Goal: Check status: Check status

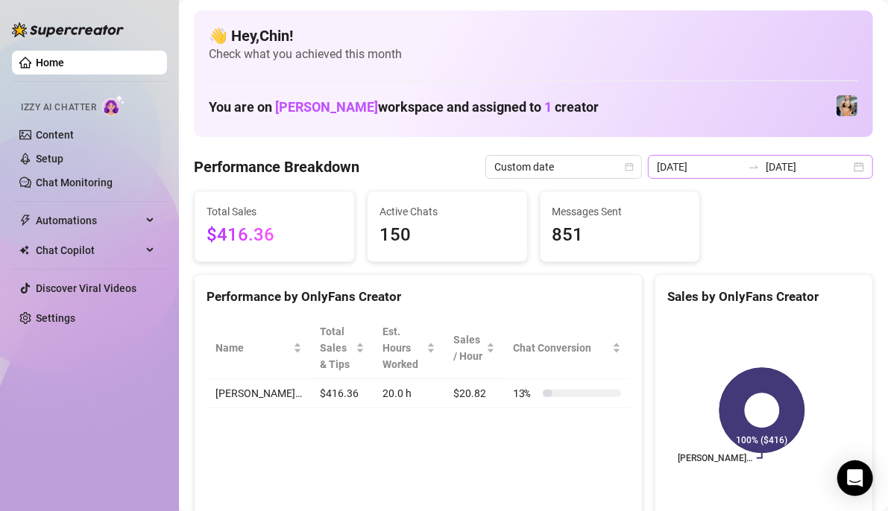
click at [850, 166] on div "[DATE] [DATE]" at bounding box center [760, 167] width 225 height 24
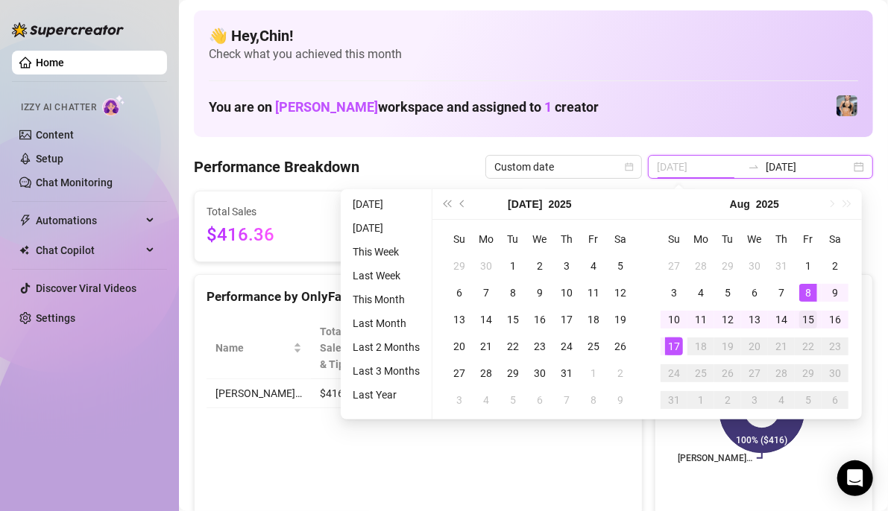
type input "[DATE]"
click at [812, 315] on div "15" at bounding box center [808, 320] width 18 height 18
type input "[DATE]"
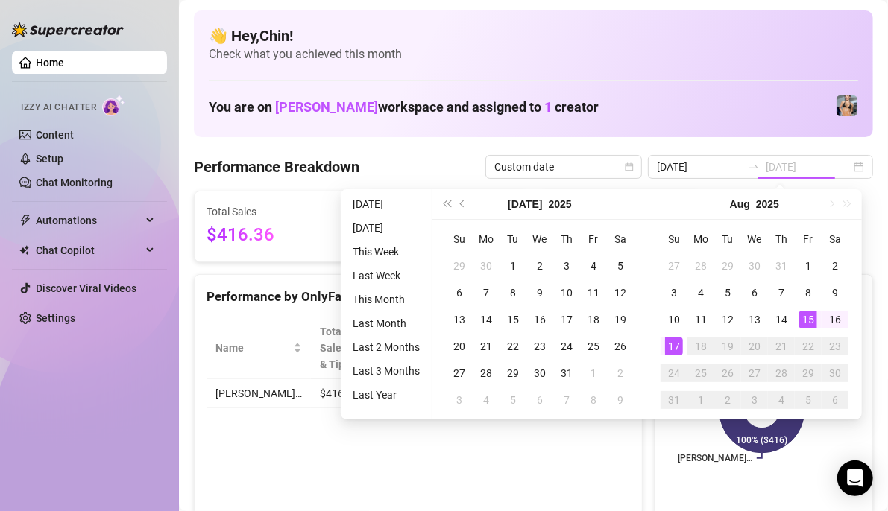
click at [675, 340] on div "17" at bounding box center [674, 347] width 18 height 18
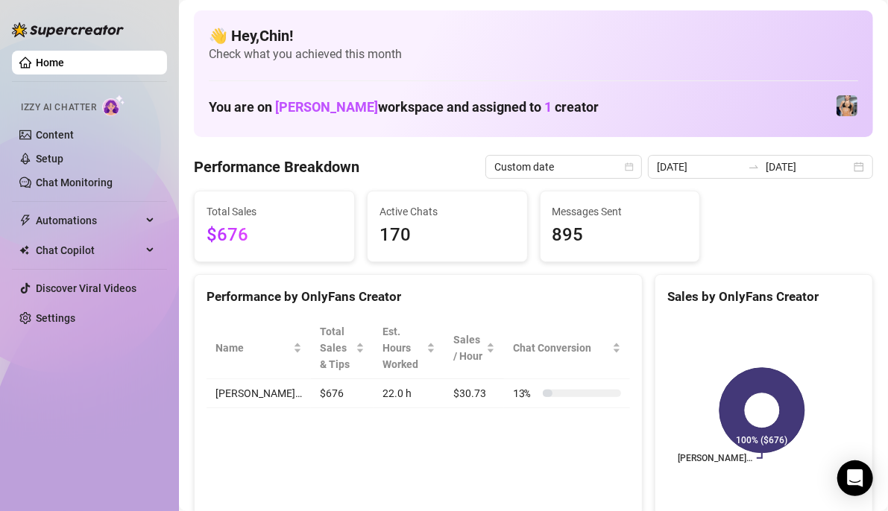
click at [847, 166] on div "[DATE] [DATE]" at bounding box center [760, 167] width 225 height 24
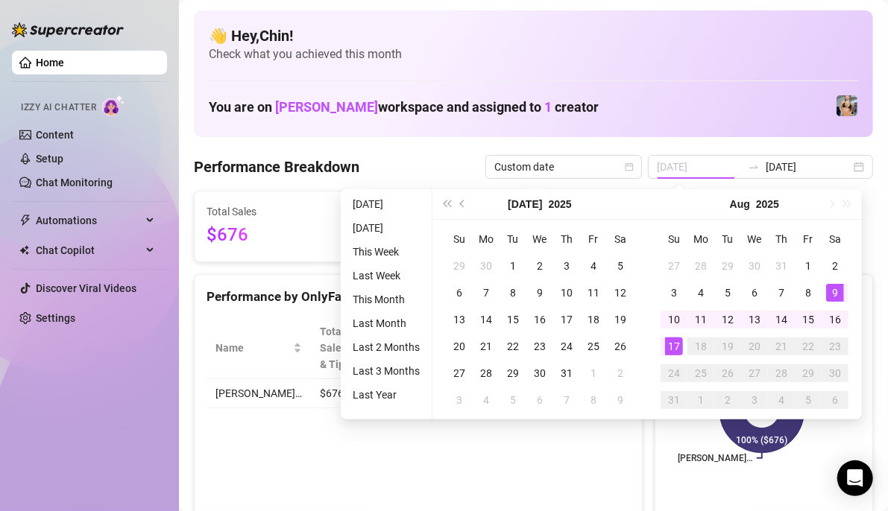
click at [810, 315] on div "15" at bounding box center [808, 320] width 18 height 18
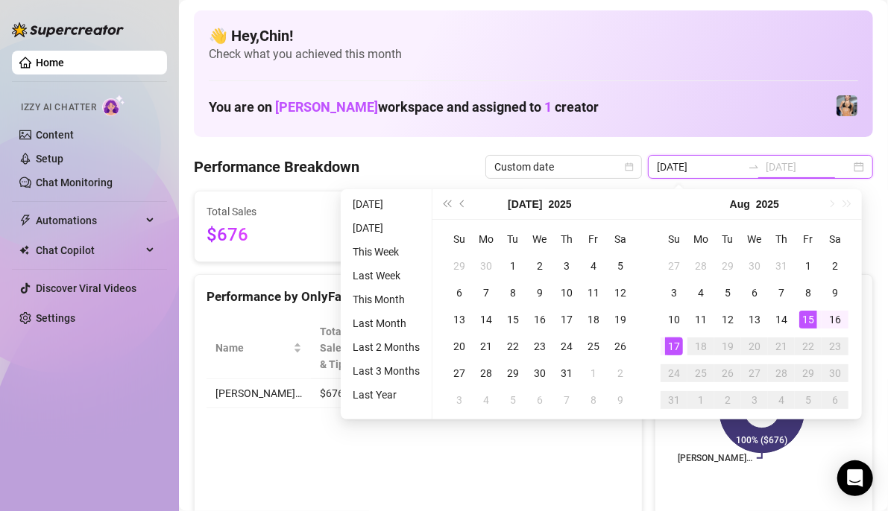
type input "[DATE]"
click at [675, 341] on div "17" at bounding box center [674, 347] width 18 height 18
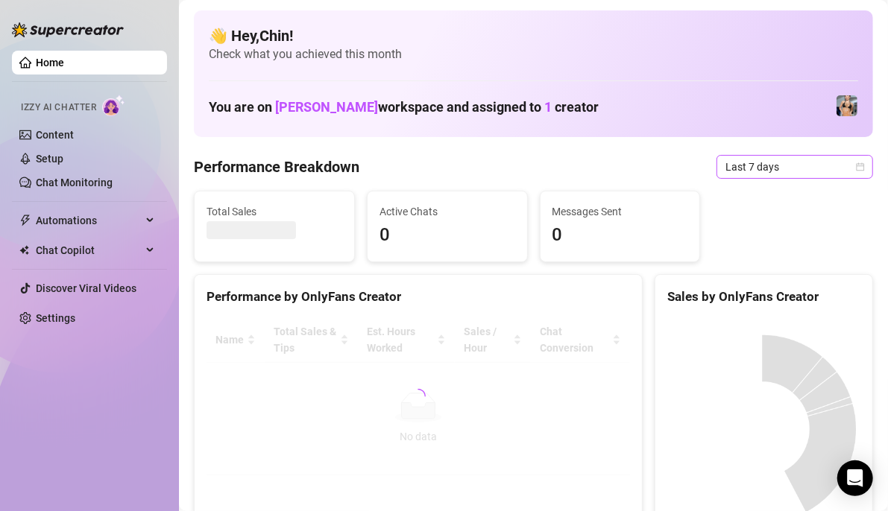
click at [856, 165] on icon "calendar" at bounding box center [860, 166] width 8 height 8
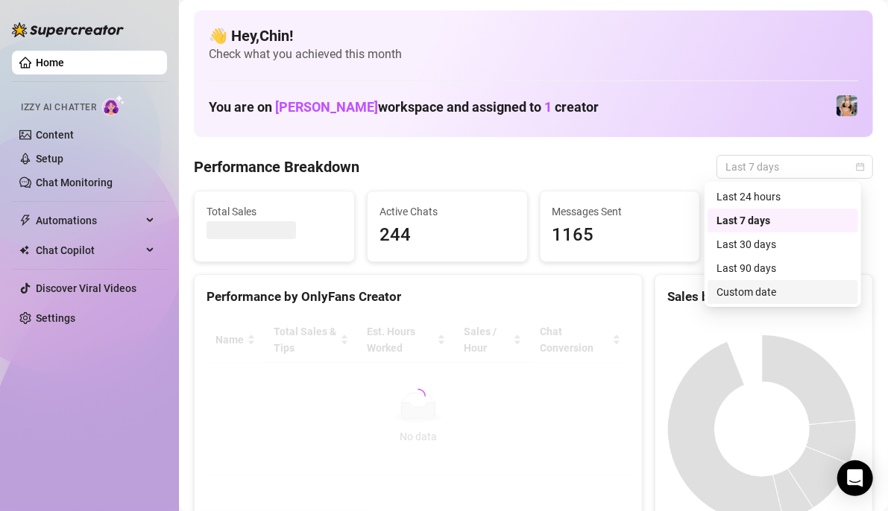
click at [774, 297] on div "Custom date" at bounding box center [782, 292] width 133 height 16
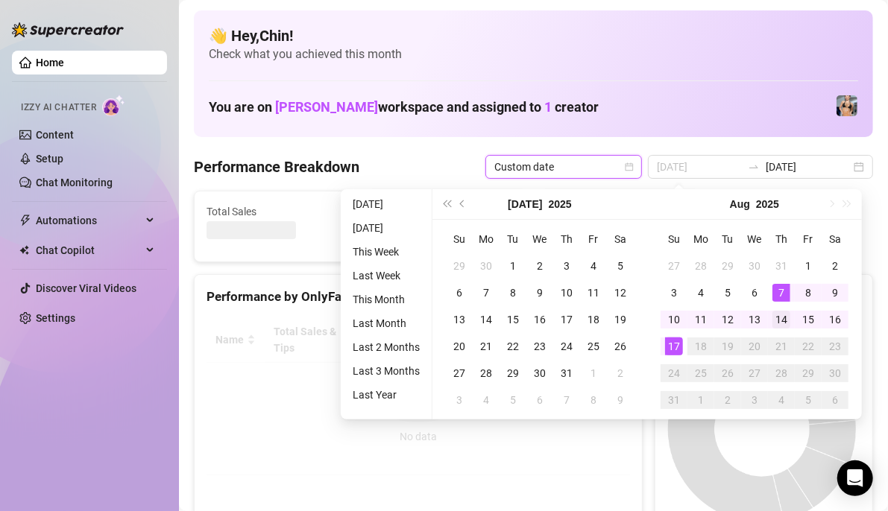
type input "[DATE]"
click at [785, 312] on div "14" at bounding box center [781, 320] width 18 height 18
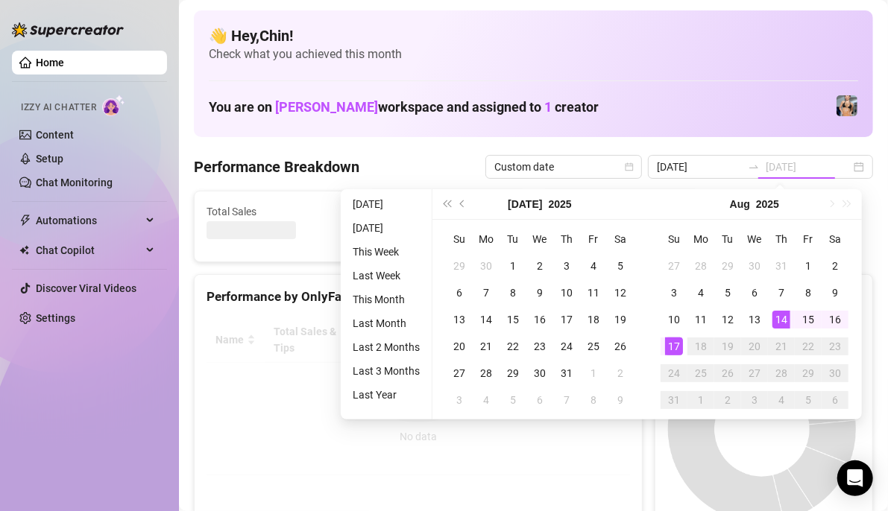
click at [673, 347] on div "17" at bounding box center [674, 347] width 18 height 18
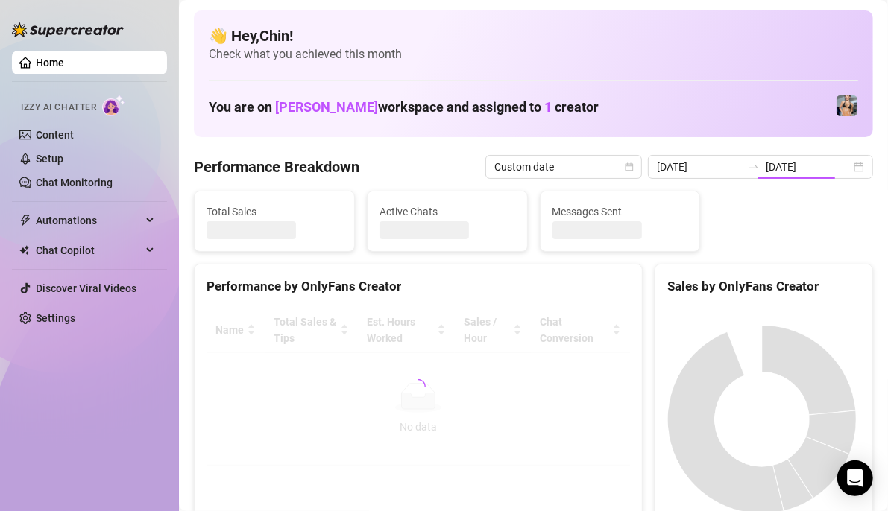
type input "[DATE]"
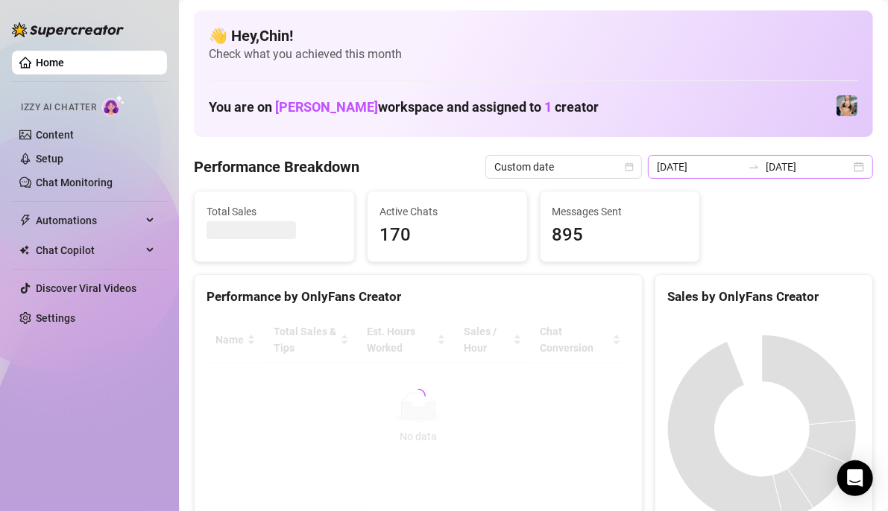
click at [853, 163] on div "2025-08-14 2025-08-17" at bounding box center [760, 167] width 225 height 24
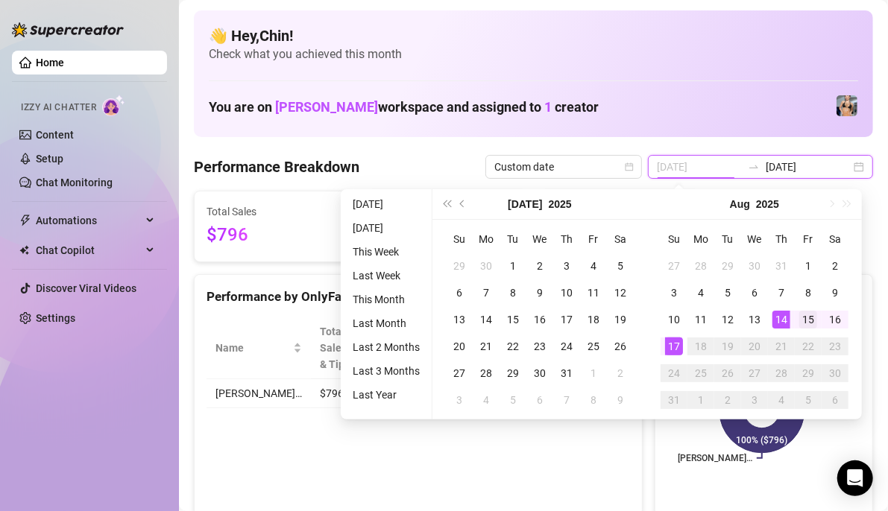
type input "[DATE]"
click at [807, 315] on div "15" at bounding box center [808, 320] width 18 height 18
type input "[DATE]"
click at [675, 347] on div "17" at bounding box center [674, 347] width 18 height 18
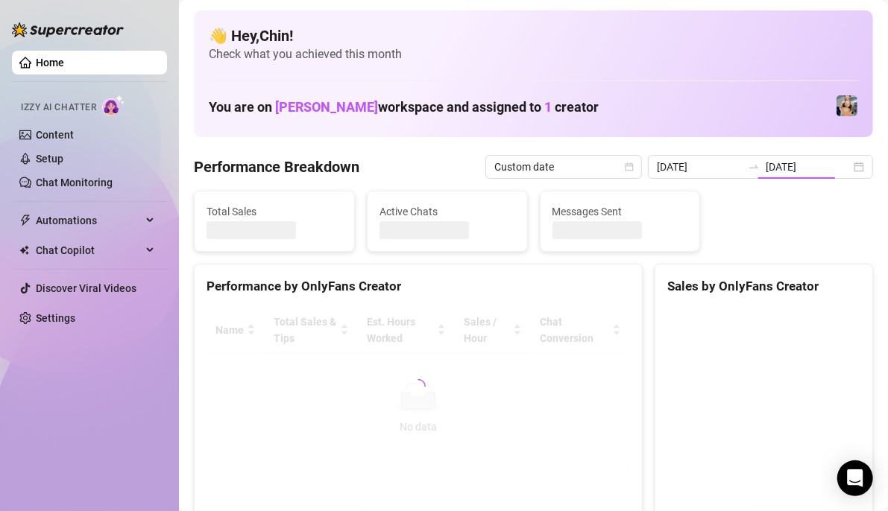
type input "[DATE]"
